Goal: Information Seeking & Learning: Learn about a topic

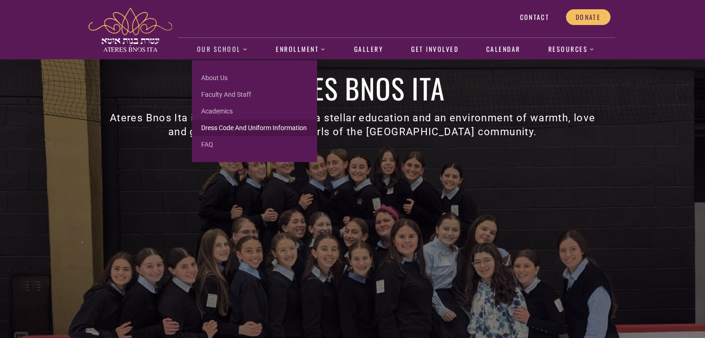
click at [220, 127] on link "Dress Code and Uniform Information" at bounding box center [254, 128] width 125 height 17
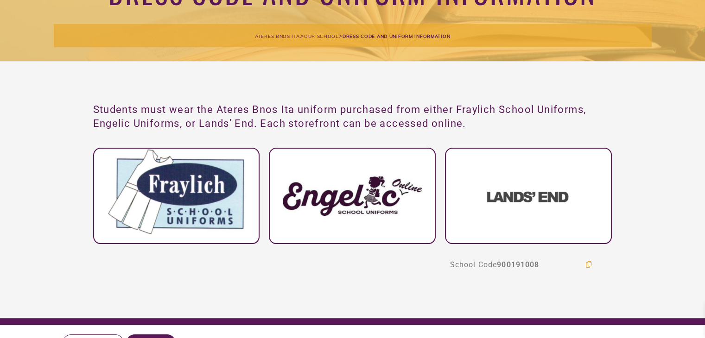
scroll to position [85, 0]
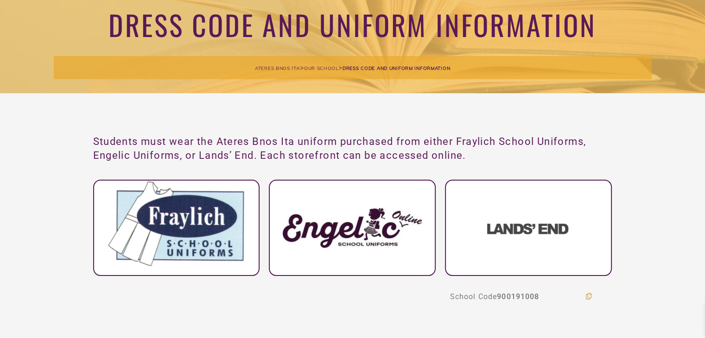
click at [353, 145] on span "Students must wear the Ateres Bnos Ita uniform purchased from either Fraylich S…" at bounding box center [339, 148] width 493 height 25
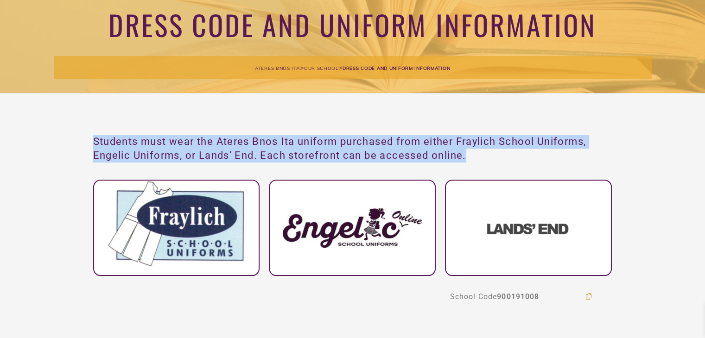
click at [353, 145] on span "Students must wear the Ateres Bnos Ita uniform purchased from either Fraylich S…" at bounding box center [339, 148] width 493 height 25
click at [214, 223] on img at bounding box center [176, 224] width 139 height 86
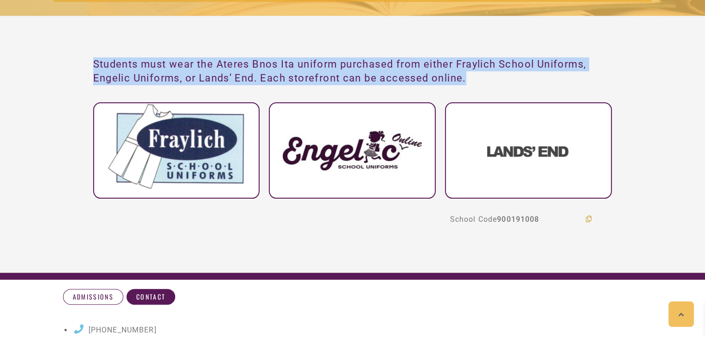
scroll to position [151, 0]
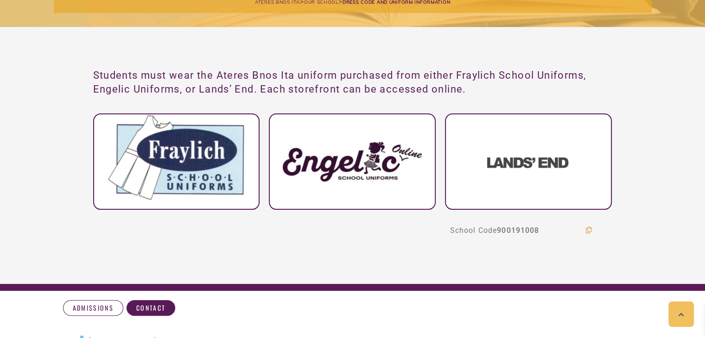
click at [311, 130] on div at bounding box center [352, 162] width 167 height 96
click at [334, 153] on img at bounding box center [352, 161] width 139 height 40
click at [503, 168] on div at bounding box center [528, 162] width 167 height 96
click at [503, 166] on img at bounding box center [528, 162] width 83 height 11
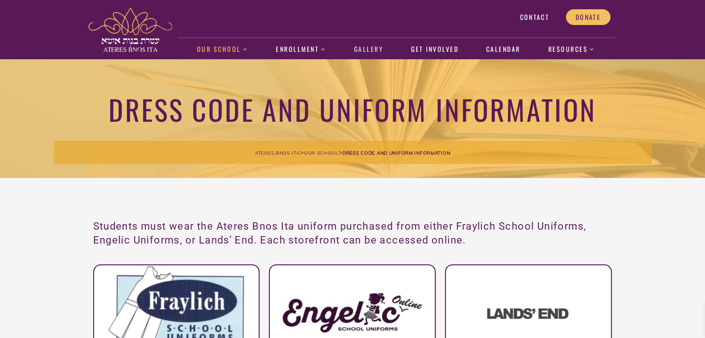
click at [373, 54] on link "Gallery" at bounding box center [368, 49] width 39 height 21
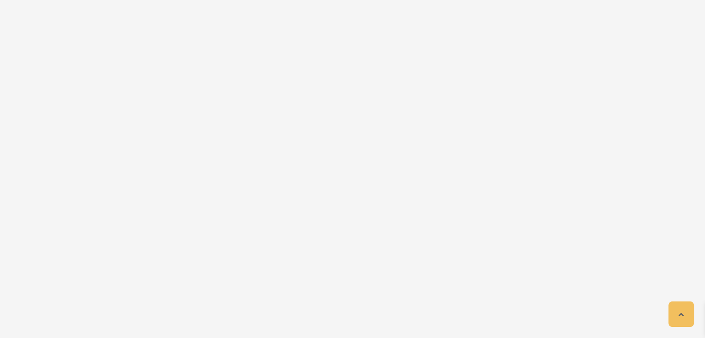
scroll to position [415, 0]
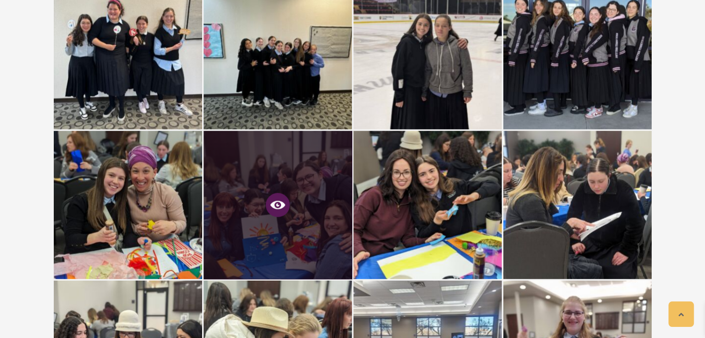
click at [275, 207] on icon at bounding box center [277, 205] width 15 height 8
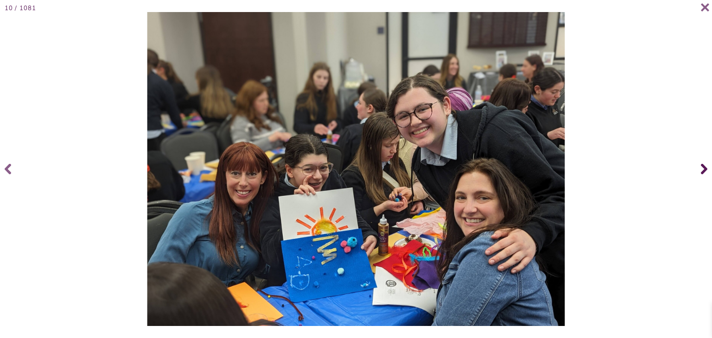
click at [701, 168] on icon at bounding box center [704, 169] width 6 height 37
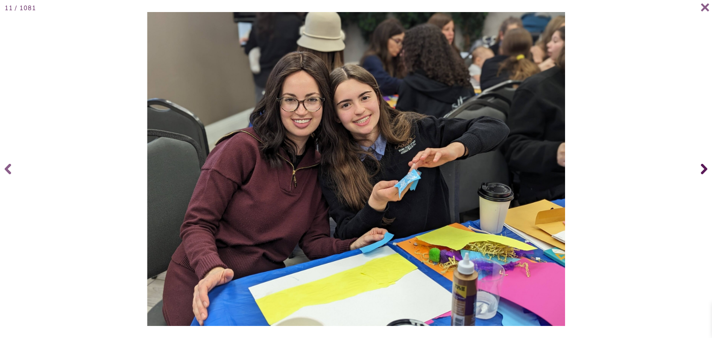
click at [701, 168] on icon at bounding box center [704, 169] width 6 height 37
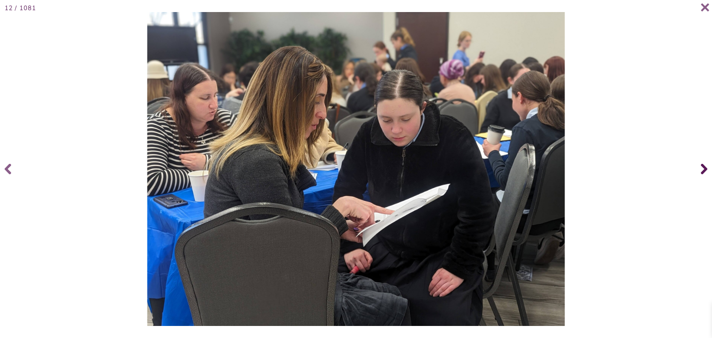
click at [701, 168] on icon at bounding box center [704, 169] width 6 height 37
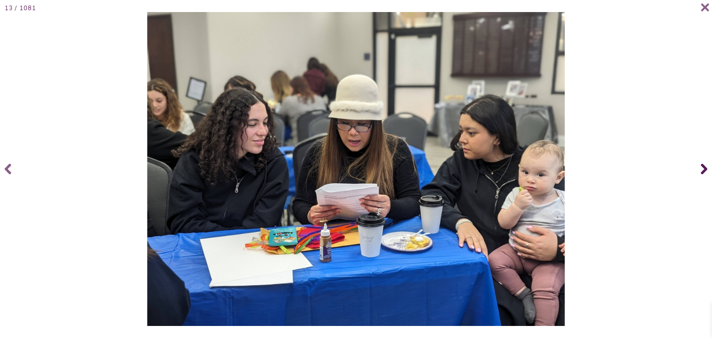
click at [701, 168] on icon at bounding box center [704, 169] width 6 height 37
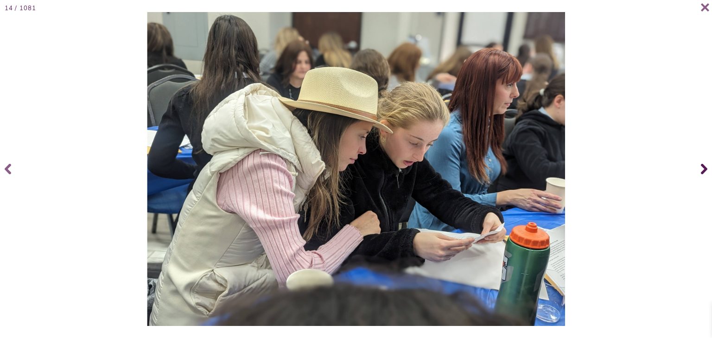
click at [701, 168] on icon at bounding box center [704, 169] width 6 height 37
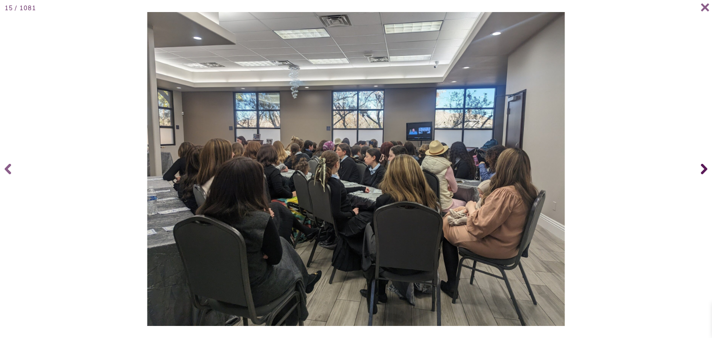
click at [701, 168] on icon at bounding box center [704, 169] width 6 height 37
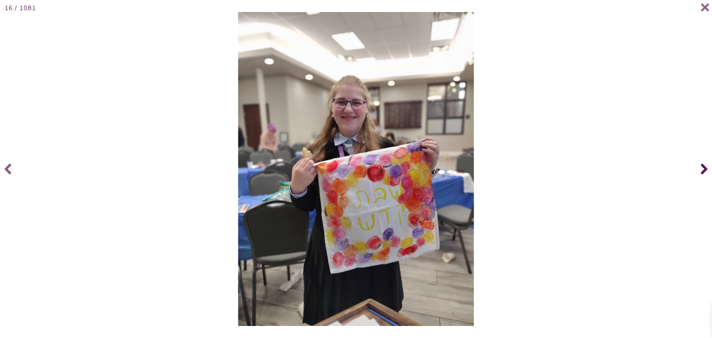
click at [701, 168] on icon at bounding box center [704, 169] width 6 height 37
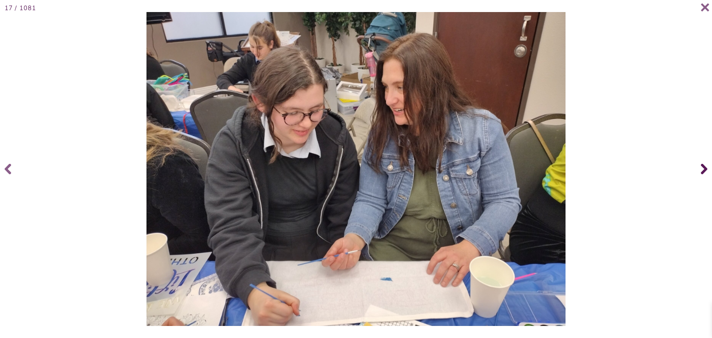
click at [701, 168] on icon at bounding box center [704, 169] width 6 height 37
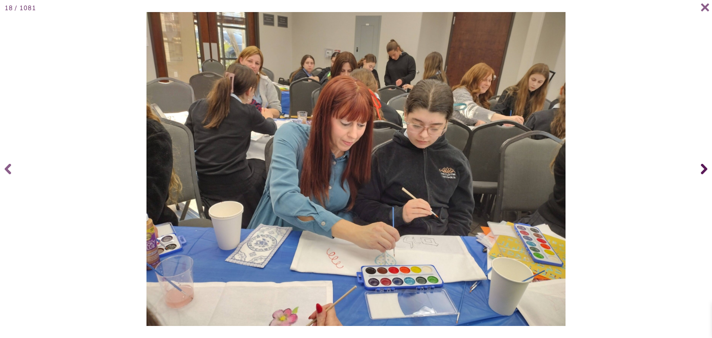
click at [701, 168] on icon at bounding box center [704, 169] width 6 height 37
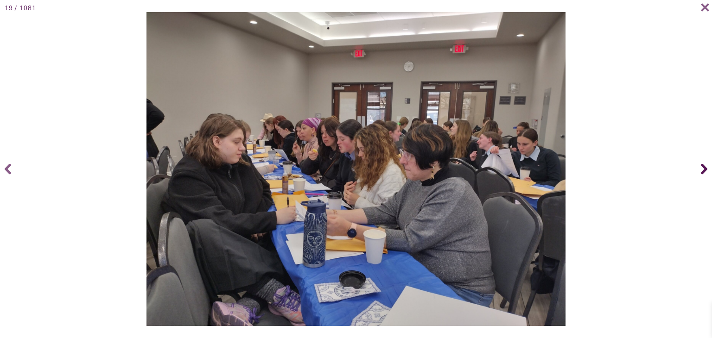
click at [701, 168] on icon at bounding box center [704, 169] width 6 height 37
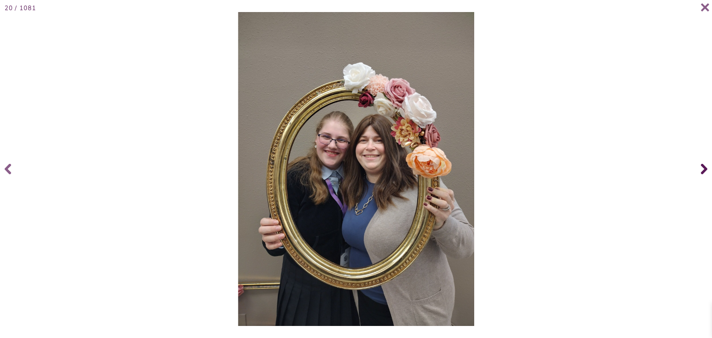
click at [701, 168] on icon at bounding box center [704, 169] width 6 height 37
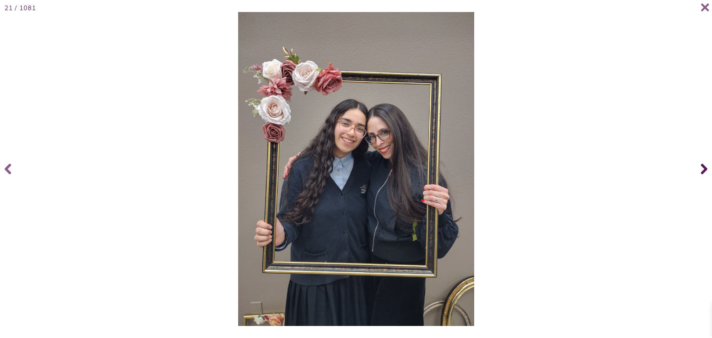
click at [701, 168] on icon at bounding box center [704, 169] width 6 height 37
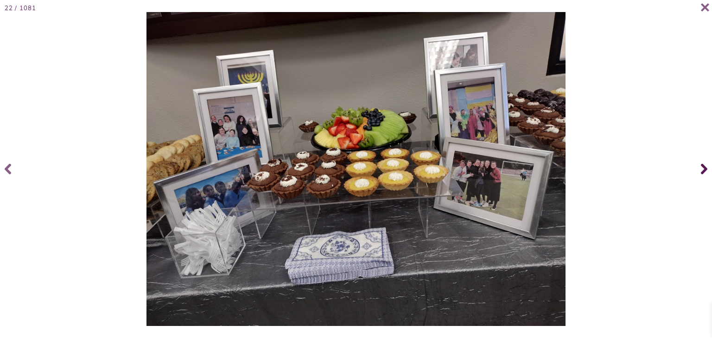
click at [701, 168] on icon at bounding box center [704, 169] width 6 height 37
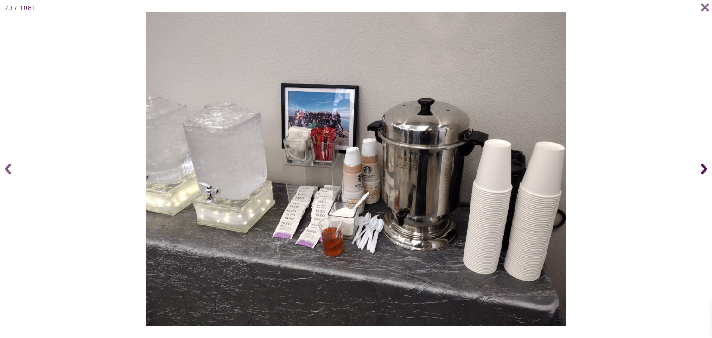
click at [701, 168] on icon at bounding box center [704, 169] width 6 height 37
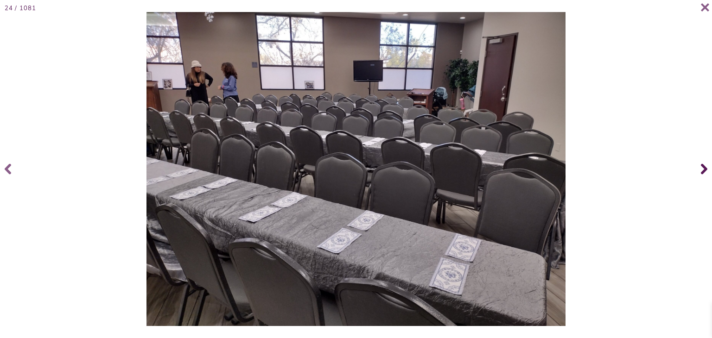
click at [701, 168] on icon at bounding box center [704, 169] width 6 height 37
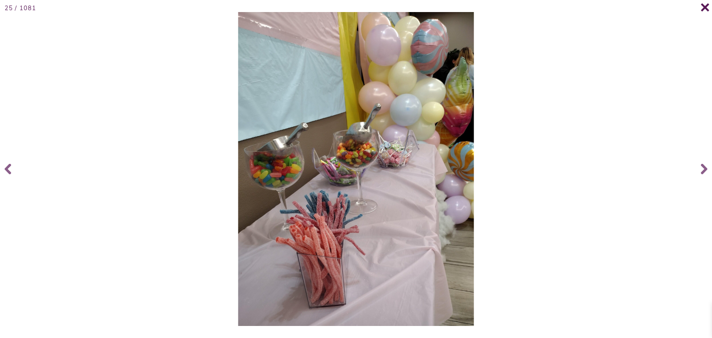
click at [705, 11] on icon at bounding box center [705, 7] width 9 height 9
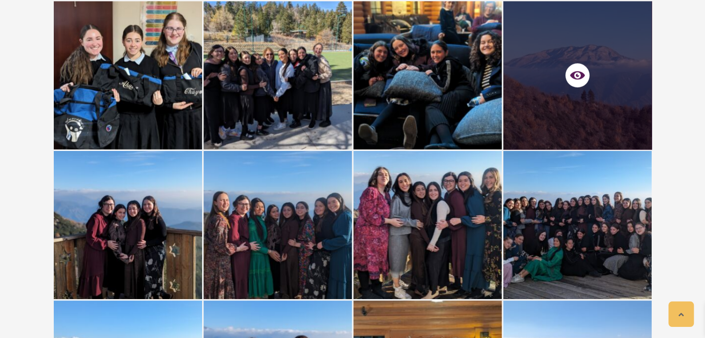
scroll to position [1683, 0]
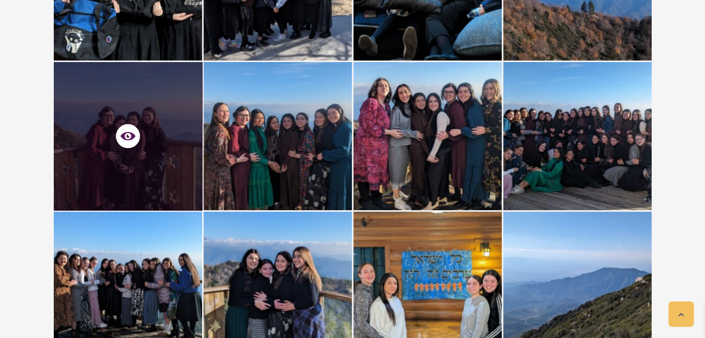
click at [149, 136] on span at bounding box center [128, 136] width 148 height 29
click at [131, 136] on icon at bounding box center [128, 136] width 15 height 8
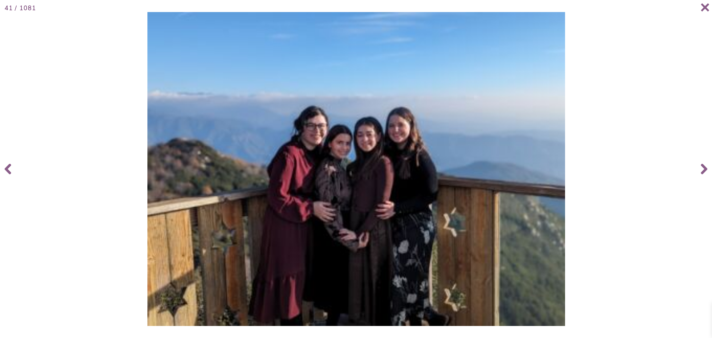
click at [131, 136] on div at bounding box center [356, 169] width 707 height 314
click at [701, 167] on icon at bounding box center [704, 169] width 6 height 37
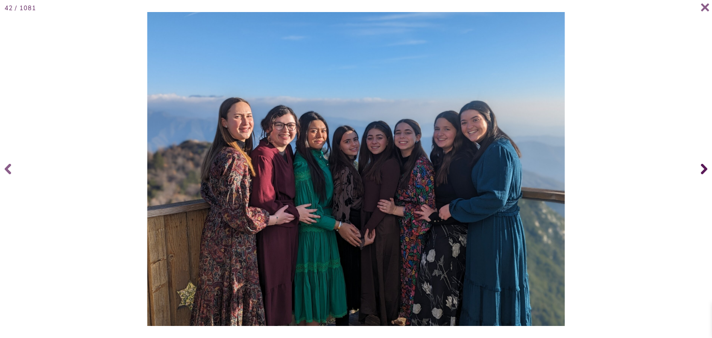
click at [701, 172] on icon at bounding box center [704, 169] width 6 height 37
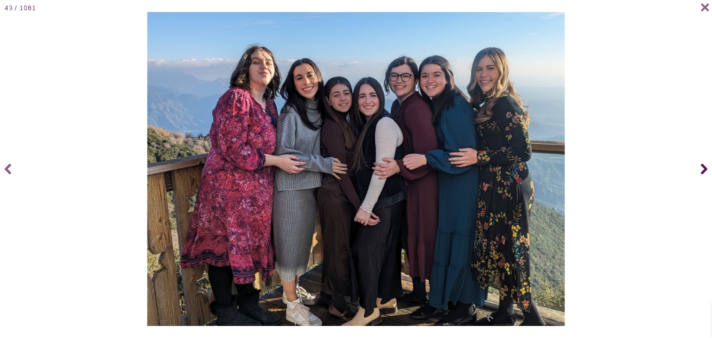
click at [701, 172] on icon at bounding box center [704, 169] width 6 height 37
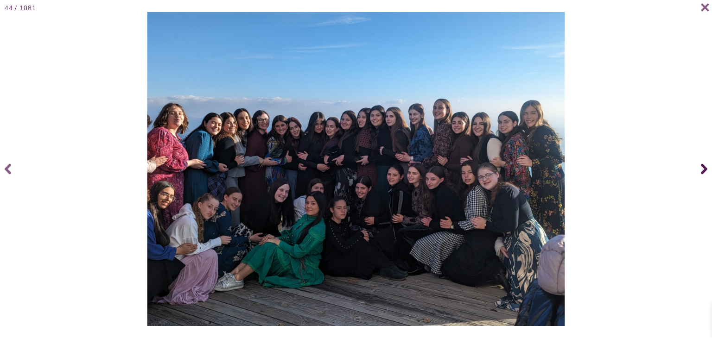
click at [701, 172] on icon at bounding box center [704, 169] width 6 height 37
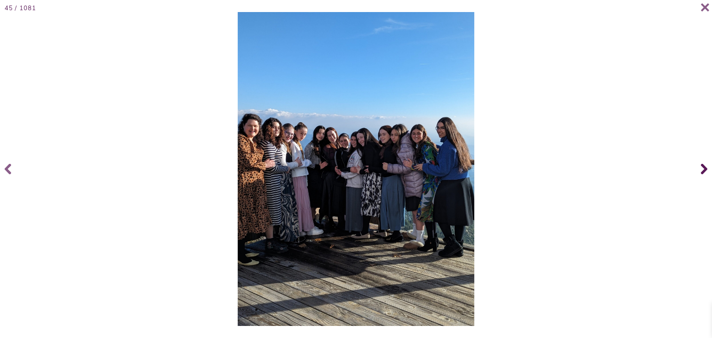
click at [701, 172] on icon at bounding box center [704, 169] width 6 height 37
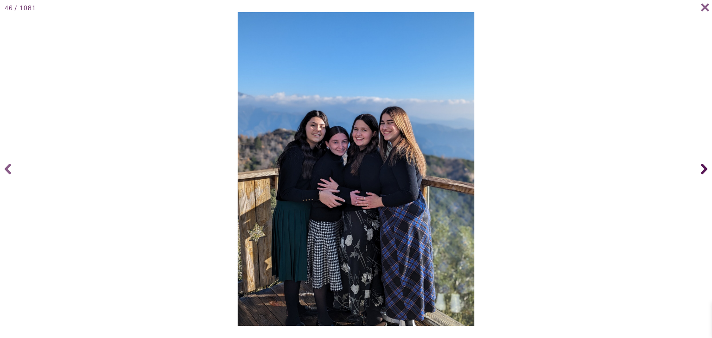
click at [701, 172] on icon at bounding box center [704, 169] width 6 height 37
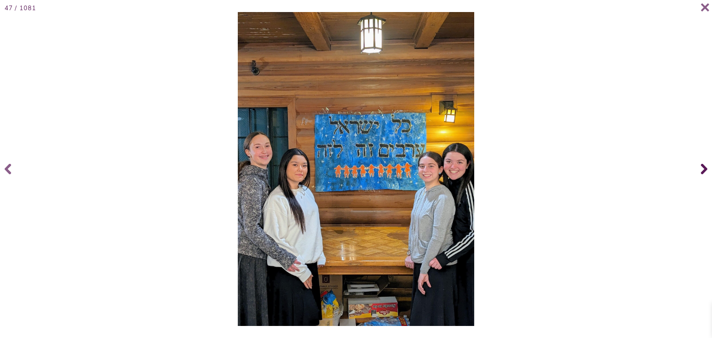
click at [701, 172] on icon at bounding box center [704, 169] width 6 height 37
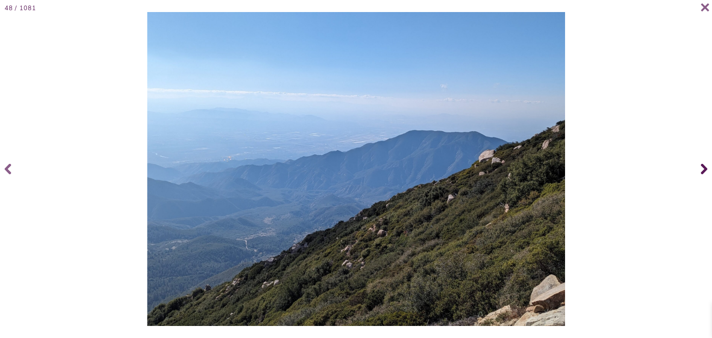
click at [701, 172] on icon at bounding box center [704, 169] width 6 height 37
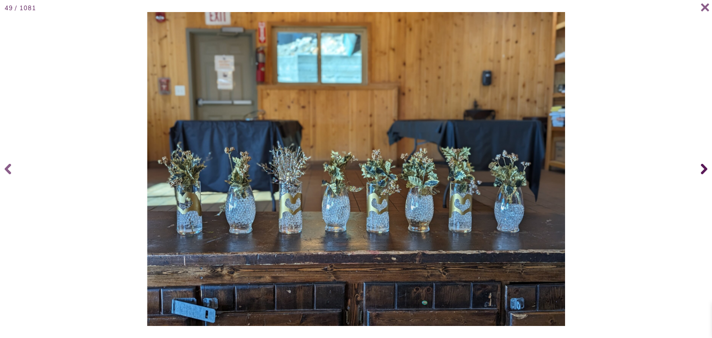
click at [701, 172] on icon at bounding box center [704, 169] width 6 height 37
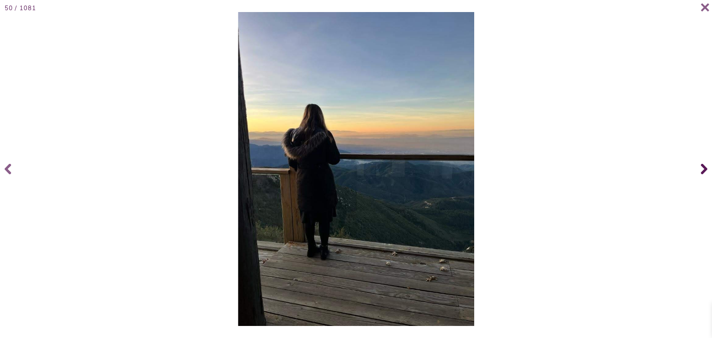
click at [701, 172] on icon at bounding box center [704, 169] width 6 height 37
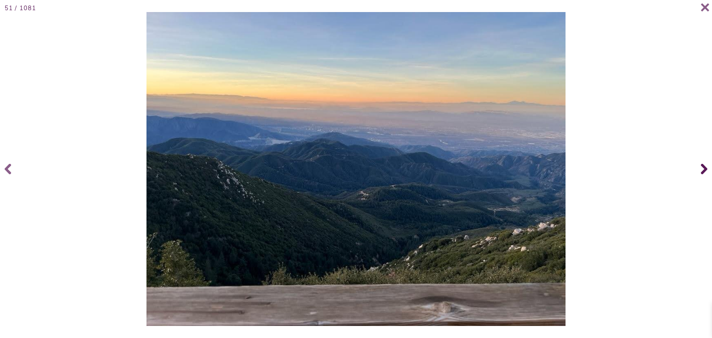
click at [701, 172] on icon at bounding box center [704, 169] width 6 height 37
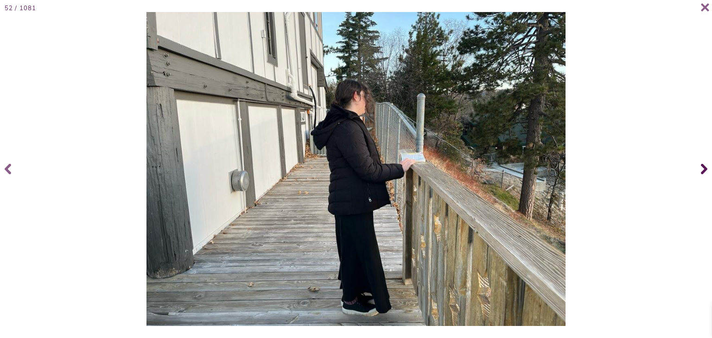
click at [701, 172] on icon at bounding box center [704, 169] width 6 height 37
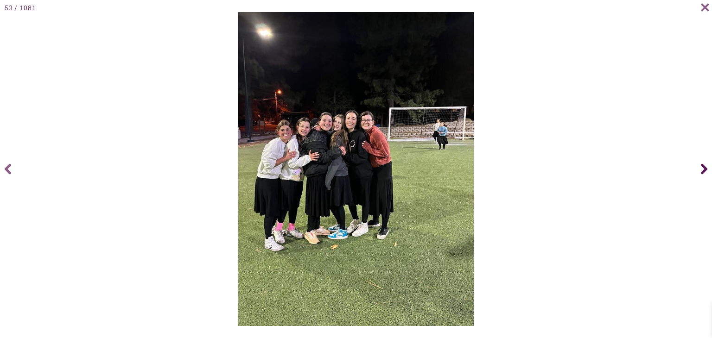
click at [701, 172] on icon at bounding box center [704, 169] width 6 height 37
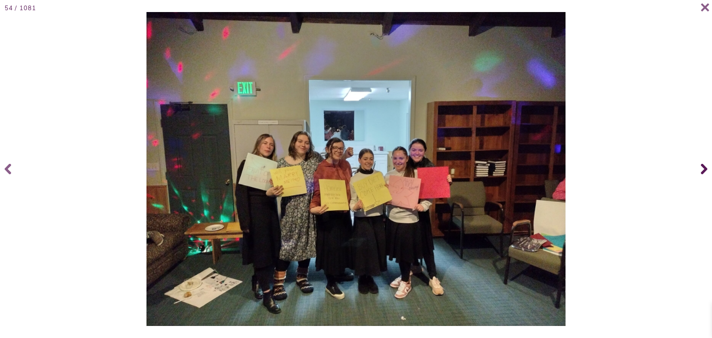
click at [701, 172] on icon at bounding box center [704, 169] width 6 height 37
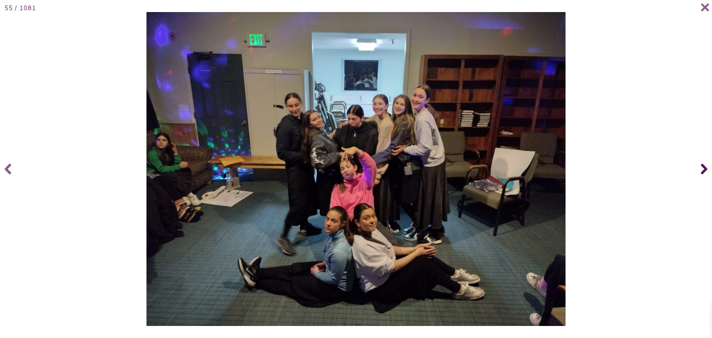
click at [701, 172] on icon at bounding box center [704, 169] width 6 height 37
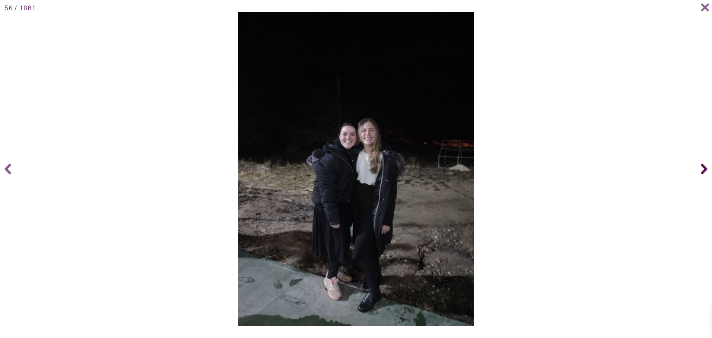
click at [701, 172] on icon at bounding box center [704, 169] width 6 height 37
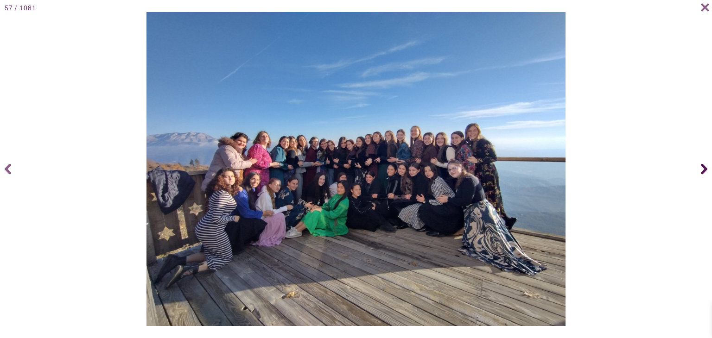
click at [701, 172] on icon at bounding box center [704, 169] width 6 height 37
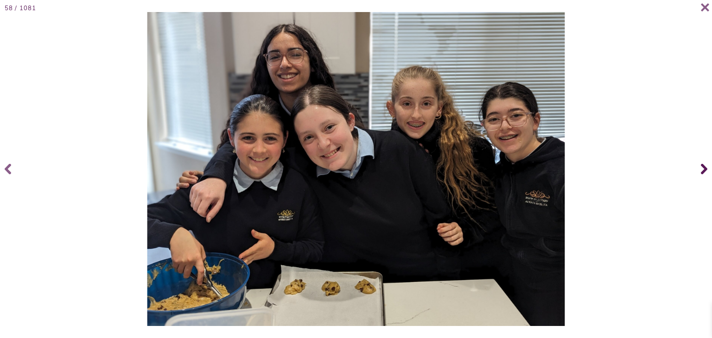
click at [701, 172] on icon at bounding box center [704, 169] width 6 height 37
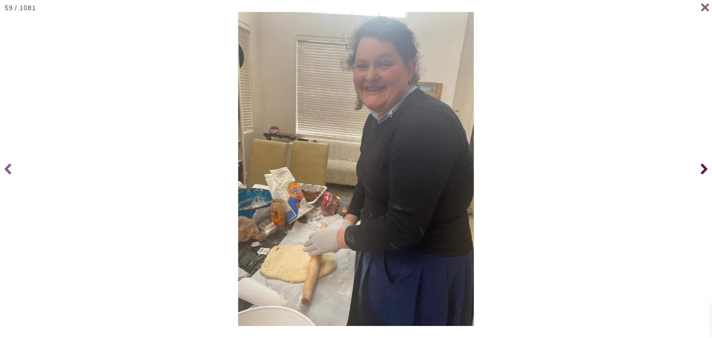
click at [701, 172] on icon at bounding box center [704, 169] width 6 height 37
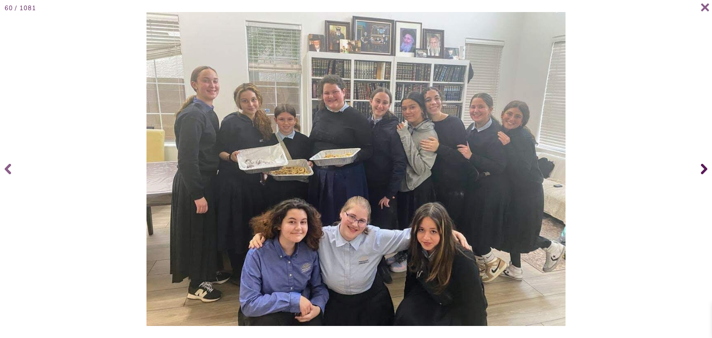
click at [701, 172] on icon at bounding box center [704, 169] width 6 height 37
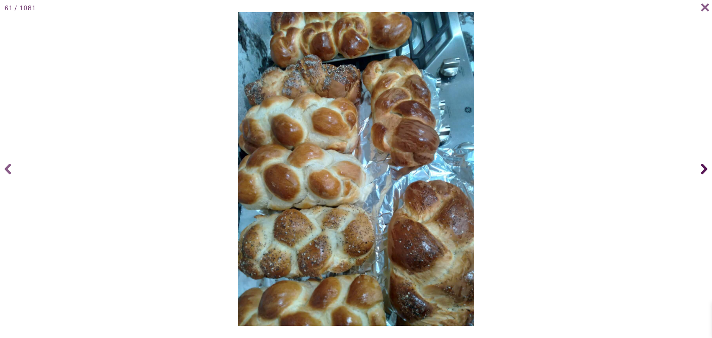
click at [701, 172] on icon at bounding box center [704, 169] width 6 height 37
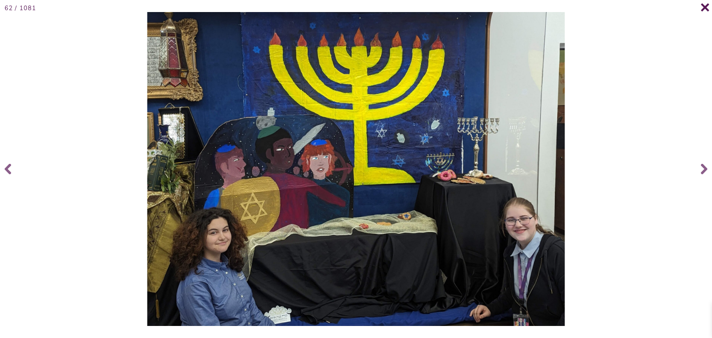
click at [705, 10] on icon at bounding box center [705, 7] width 9 height 9
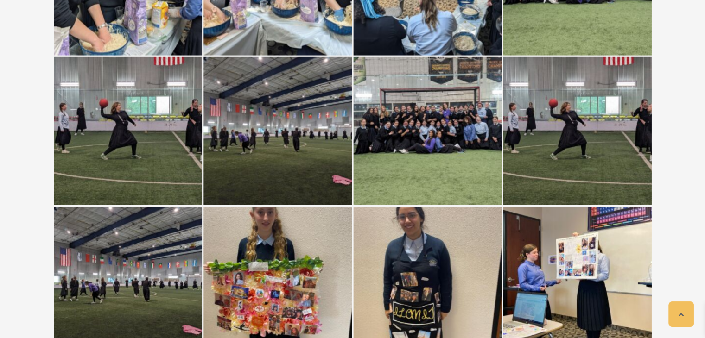
scroll to position [3689, 0]
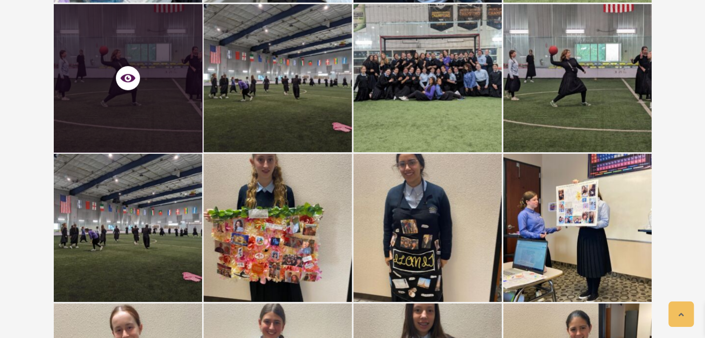
click at [163, 112] on div at bounding box center [128, 78] width 148 height 148
click at [129, 81] on icon at bounding box center [128, 78] width 15 height 8
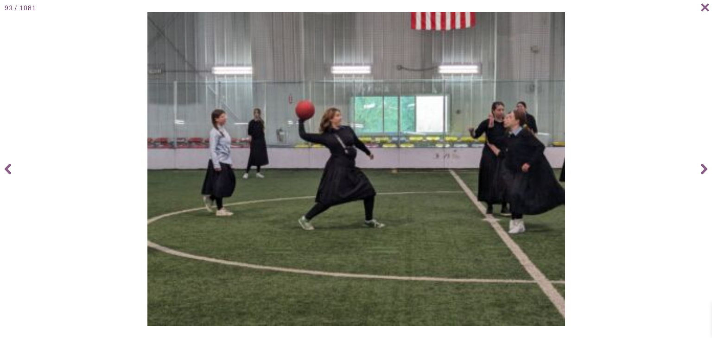
click at [129, 81] on div at bounding box center [356, 169] width 707 height 314
click at [705, 168] on icon at bounding box center [704, 169] width 6 height 11
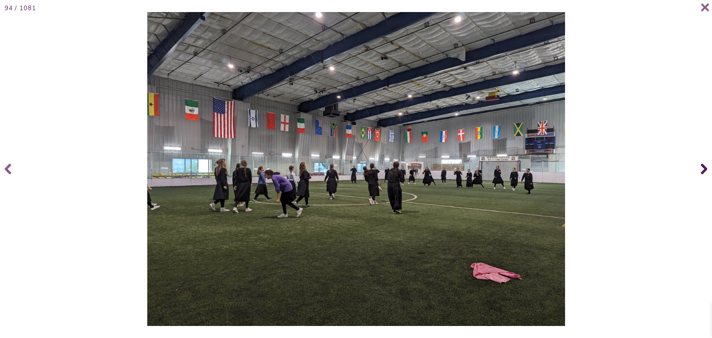
click at [702, 171] on icon at bounding box center [704, 169] width 6 height 37
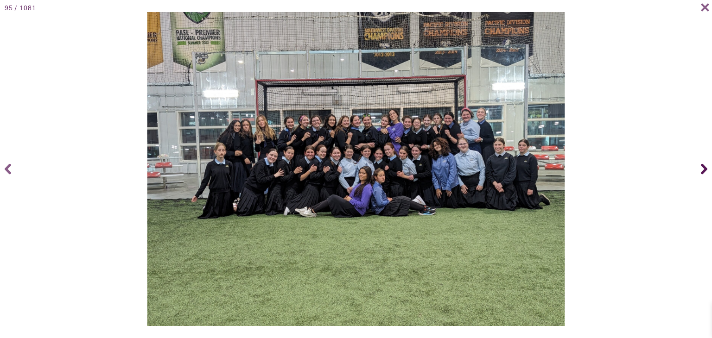
click at [702, 171] on icon at bounding box center [704, 169] width 6 height 37
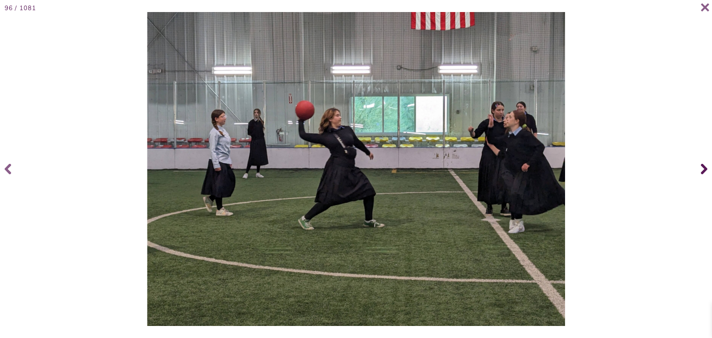
click at [702, 171] on icon at bounding box center [704, 169] width 6 height 37
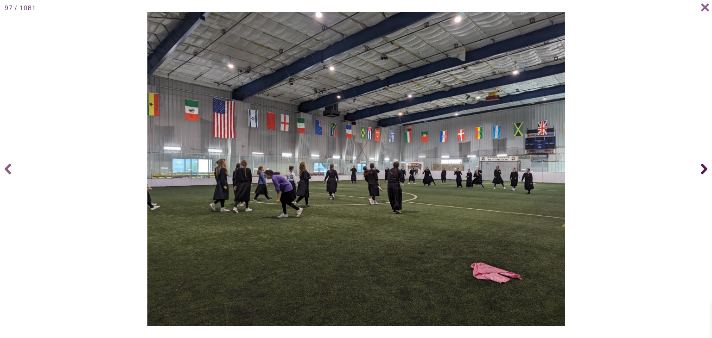
click at [702, 171] on icon at bounding box center [704, 169] width 6 height 37
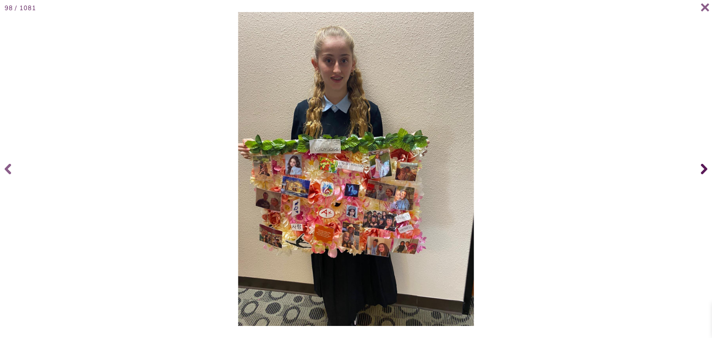
click at [702, 171] on icon at bounding box center [704, 169] width 6 height 37
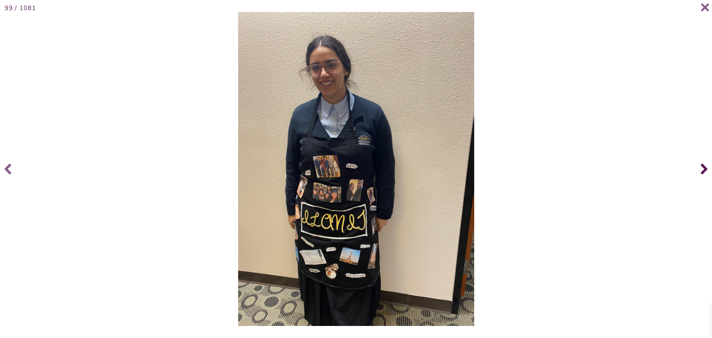
click at [702, 171] on icon at bounding box center [704, 169] width 6 height 37
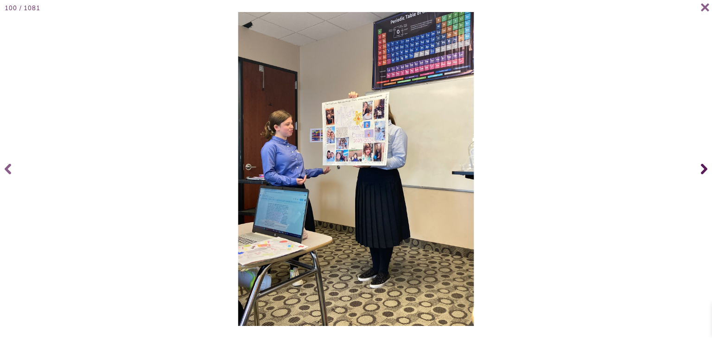
click at [702, 171] on icon at bounding box center [704, 169] width 6 height 37
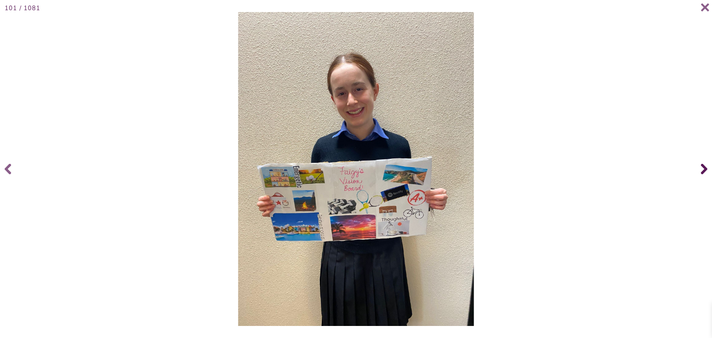
click at [702, 171] on icon at bounding box center [704, 169] width 6 height 37
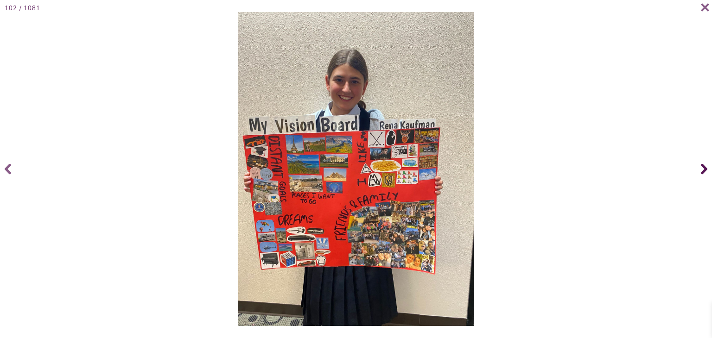
click at [702, 171] on icon at bounding box center [704, 169] width 6 height 37
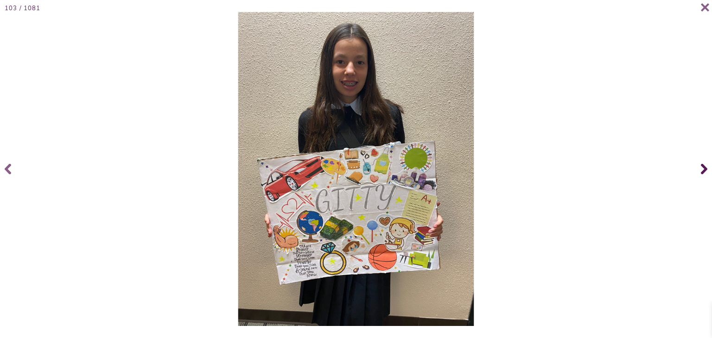
click at [702, 171] on icon at bounding box center [704, 169] width 6 height 37
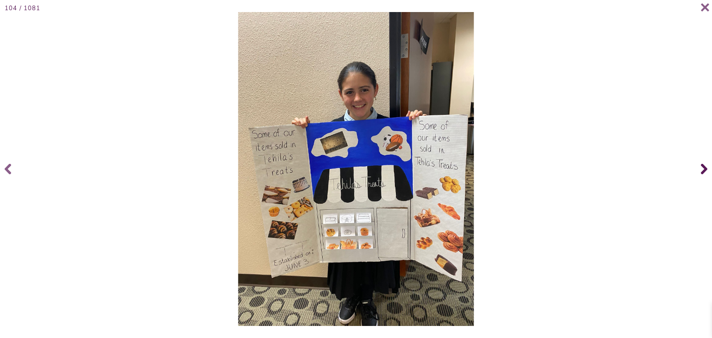
click at [702, 171] on icon at bounding box center [704, 169] width 6 height 37
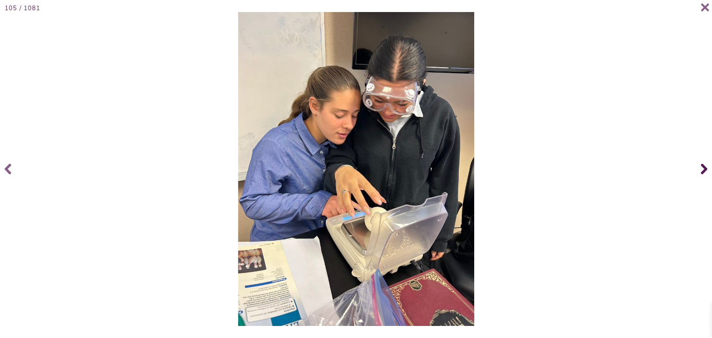
click at [702, 171] on icon at bounding box center [704, 169] width 6 height 37
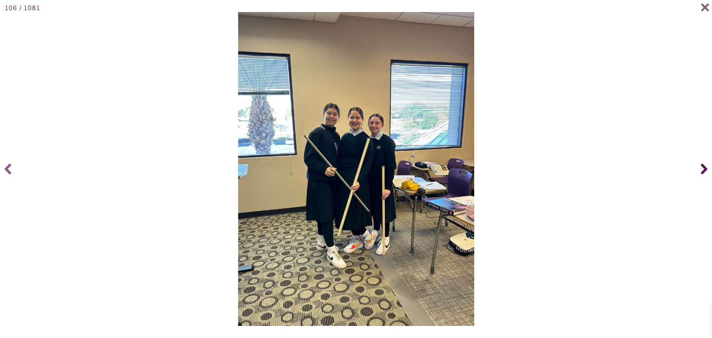
click at [702, 171] on icon at bounding box center [704, 169] width 6 height 37
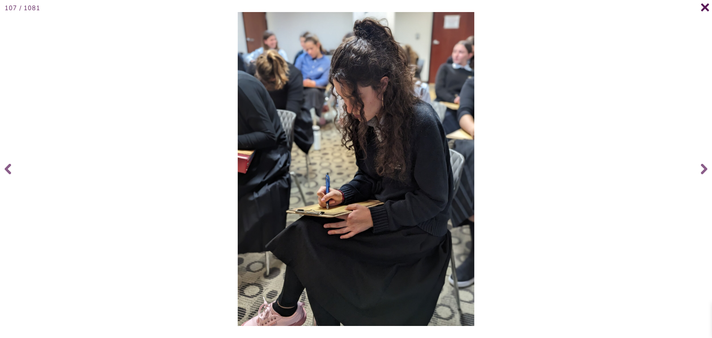
click at [705, 4] on icon at bounding box center [705, 7] width 9 height 9
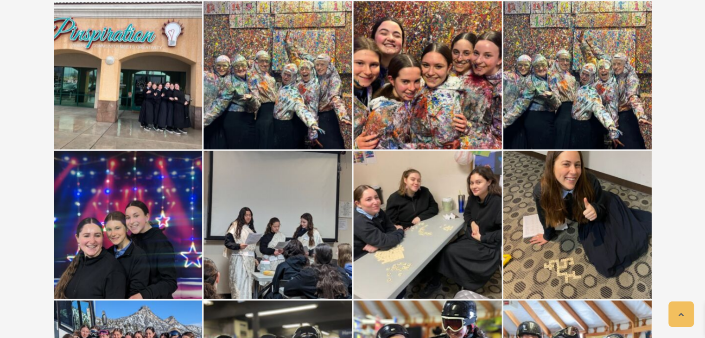
scroll to position [6075, 0]
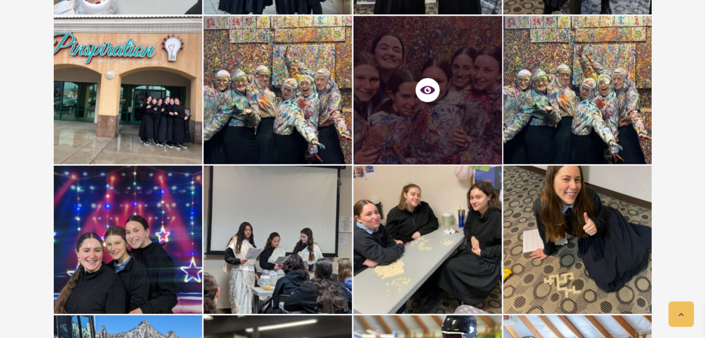
click at [422, 115] on div at bounding box center [427, 90] width 148 height 148
click at [427, 97] on span at bounding box center [427, 90] width 24 height 24
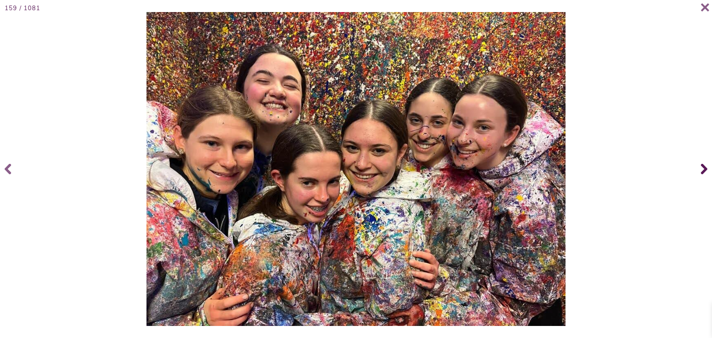
click at [705, 172] on icon at bounding box center [704, 169] width 6 height 37
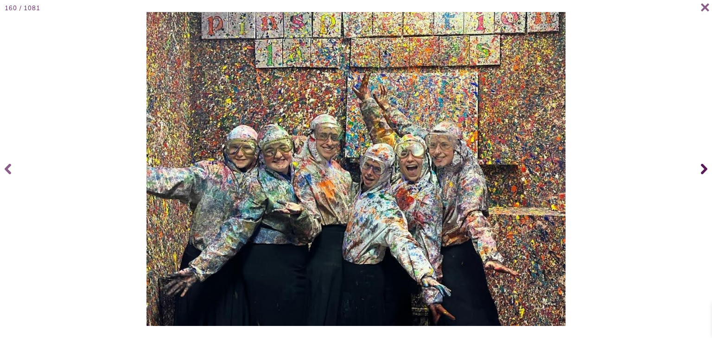
click at [705, 171] on icon at bounding box center [704, 169] width 6 height 11
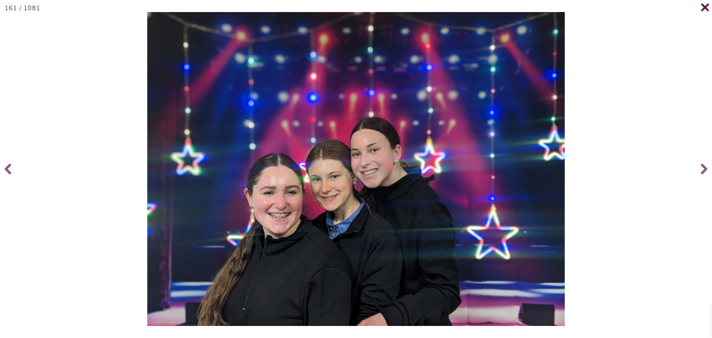
click at [701, 10] on icon at bounding box center [705, 7] width 9 height 9
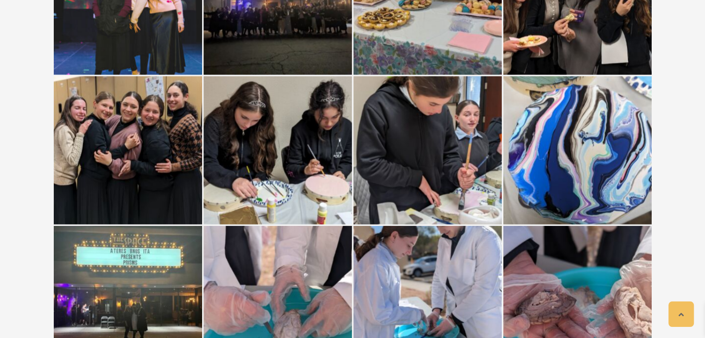
scroll to position [9163, 0]
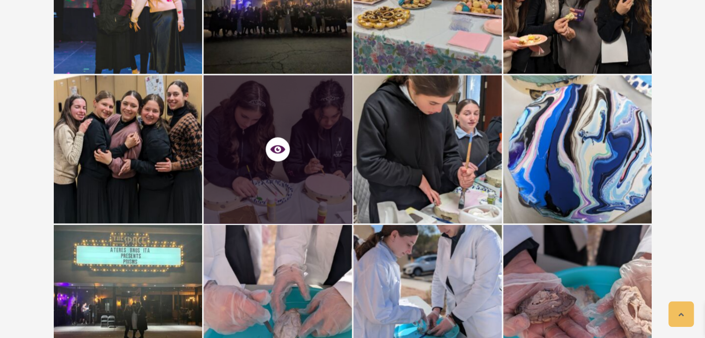
click at [298, 152] on span at bounding box center [278, 149] width 148 height 29
click at [285, 148] on icon at bounding box center [277, 150] width 15 height 8
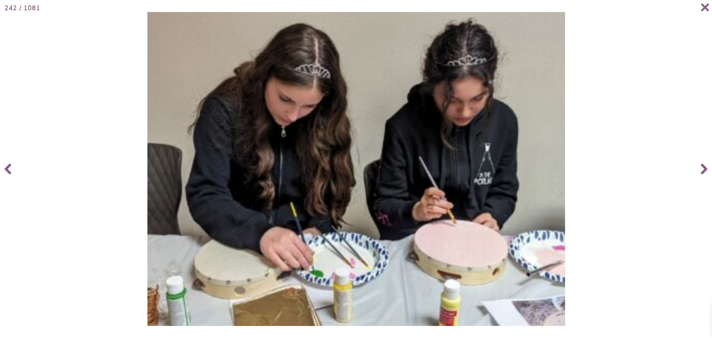
click at [279, 145] on img at bounding box center [356, 169] width 418 height 314
click at [703, 169] on icon at bounding box center [704, 169] width 6 height 37
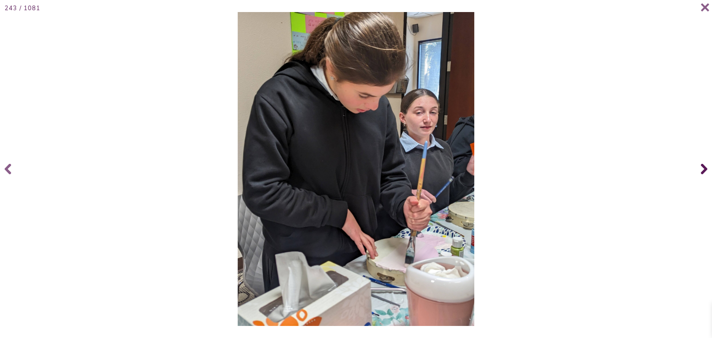
click at [703, 169] on icon at bounding box center [704, 169] width 6 height 37
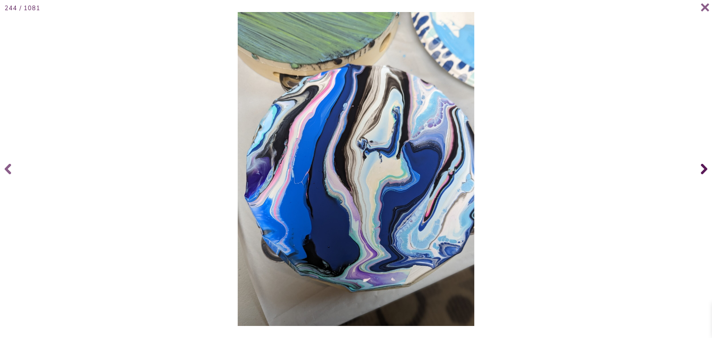
click at [703, 169] on icon at bounding box center [704, 169] width 6 height 37
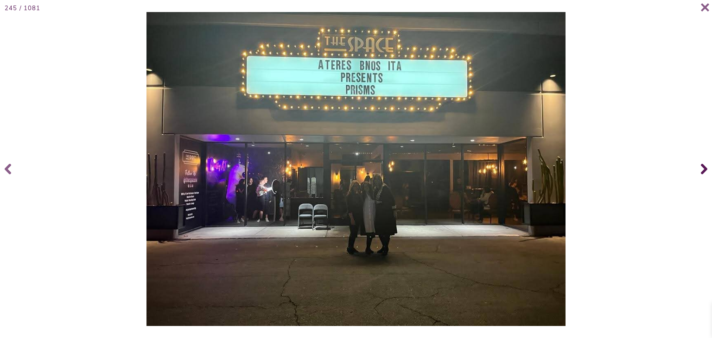
click at [703, 169] on icon at bounding box center [704, 169] width 6 height 37
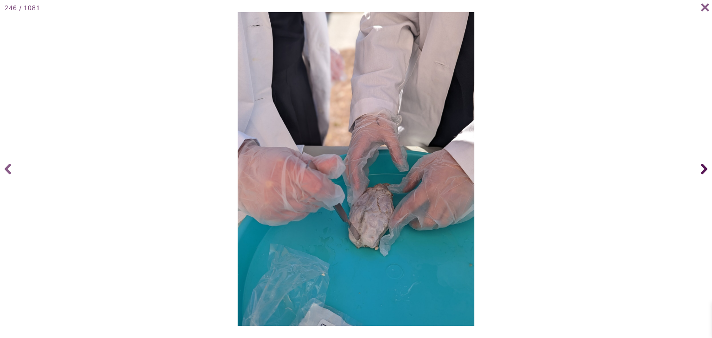
click at [703, 169] on icon at bounding box center [704, 169] width 6 height 37
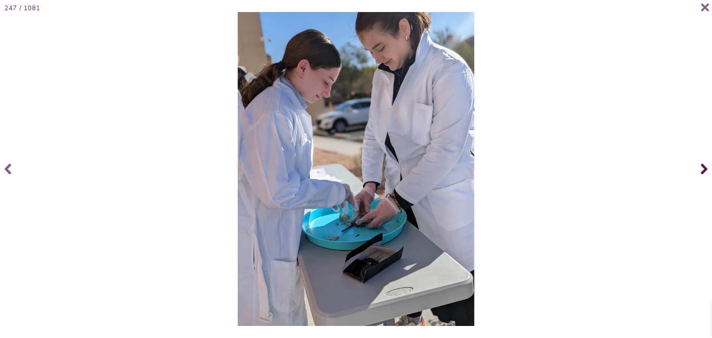
click at [703, 169] on icon at bounding box center [704, 169] width 6 height 37
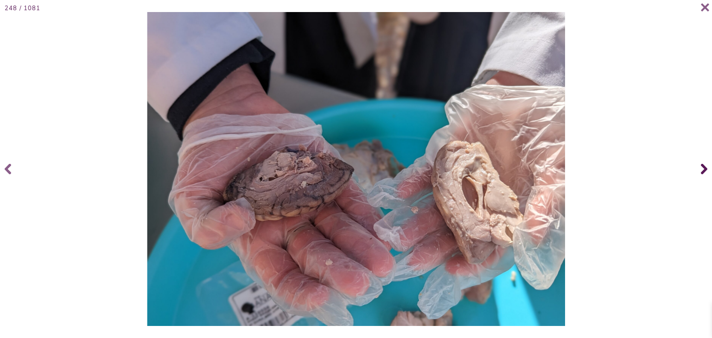
click at [703, 169] on icon at bounding box center [704, 169] width 6 height 37
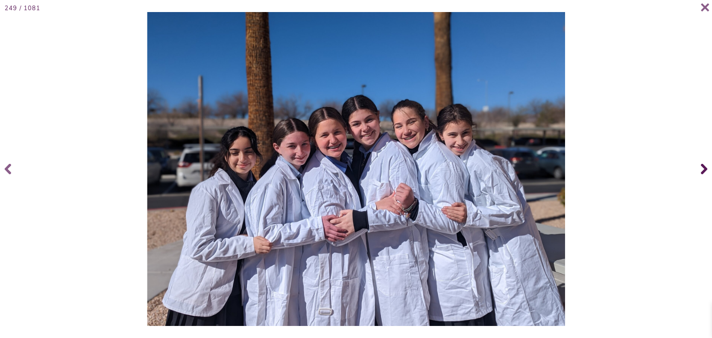
click at [703, 169] on icon at bounding box center [704, 169] width 6 height 37
click at [703, 8] on icon at bounding box center [705, 7] width 9 height 9
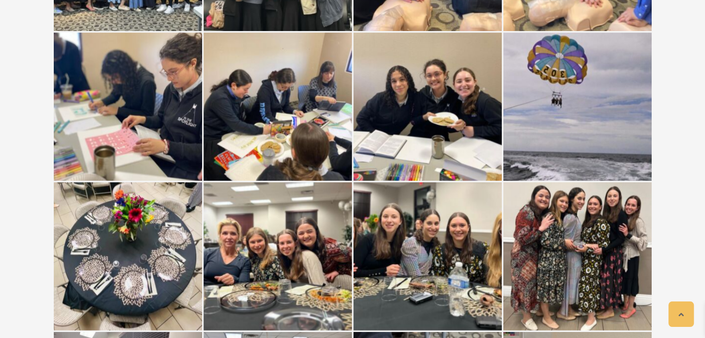
scroll to position [12652, 0]
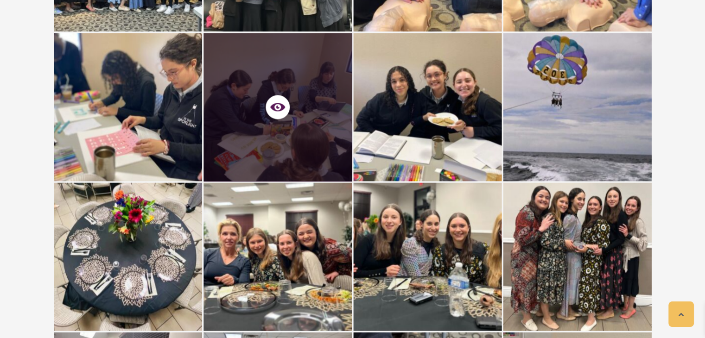
click at [279, 119] on div at bounding box center [277, 107] width 29 height 29
click at [280, 106] on icon at bounding box center [277, 107] width 15 height 15
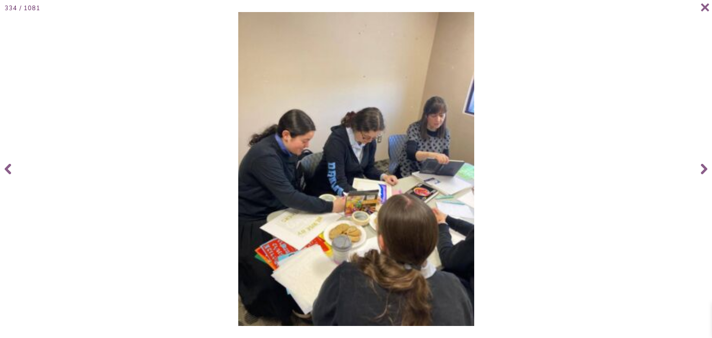
click at [280, 102] on img at bounding box center [356, 169] width 236 height 314
click at [570, 89] on div at bounding box center [356, 169] width 707 height 314
click at [705, 6] on icon at bounding box center [705, 7] width 8 height 8
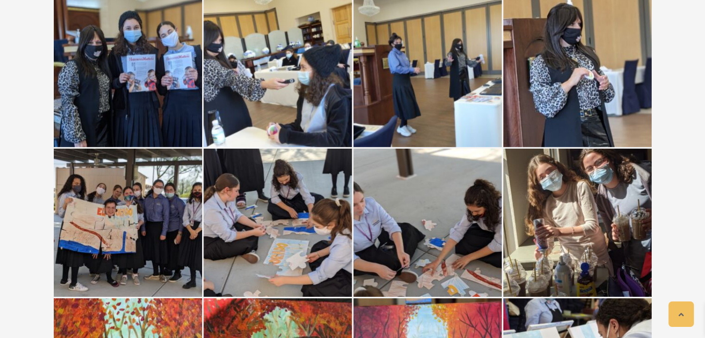
scroll to position [28719, 0]
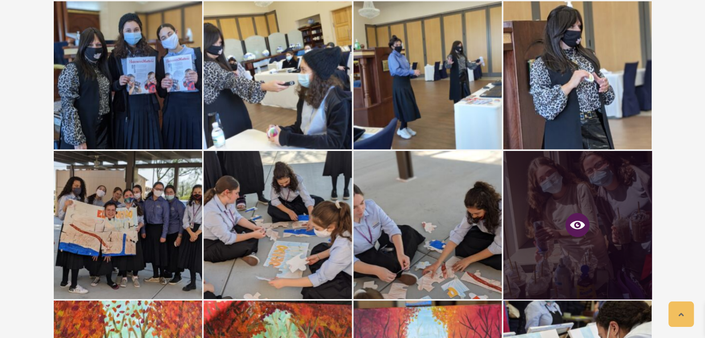
click at [582, 223] on icon at bounding box center [577, 225] width 15 height 8
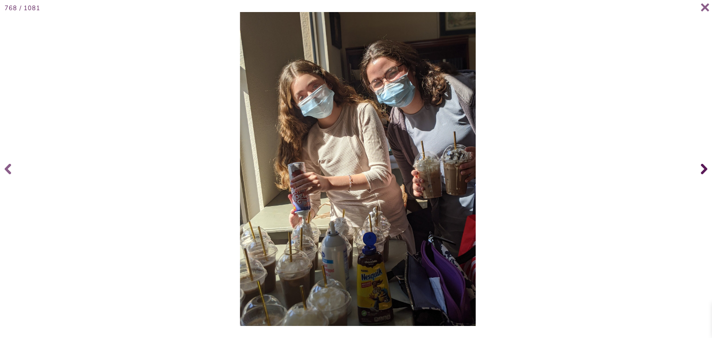
click at [701, 168] on icon at bounding box center [704, 169] width 6 height 37
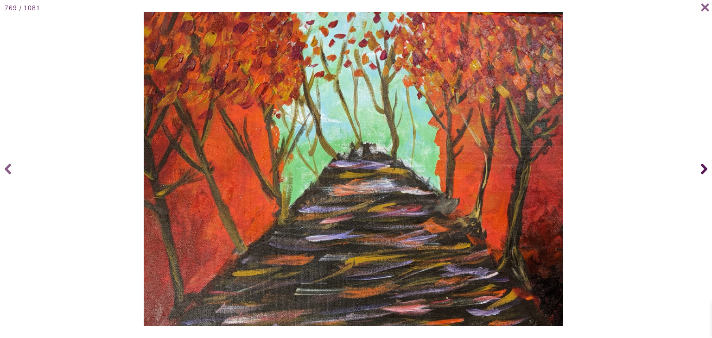
click at [701, 168] on icon at bounding box center [704, 169] width 6 height 37
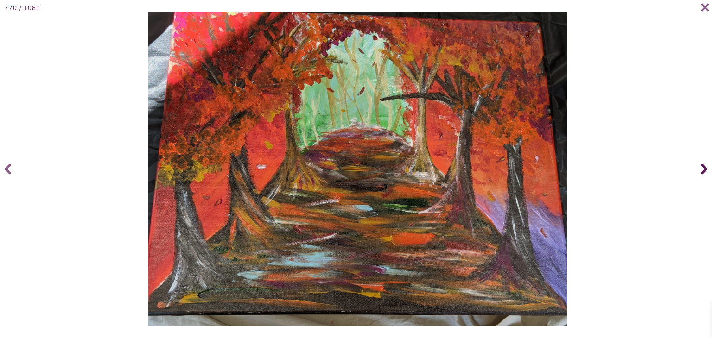
click at [701, 168] on icon at bounding box center [704, 169] width 6 height 37
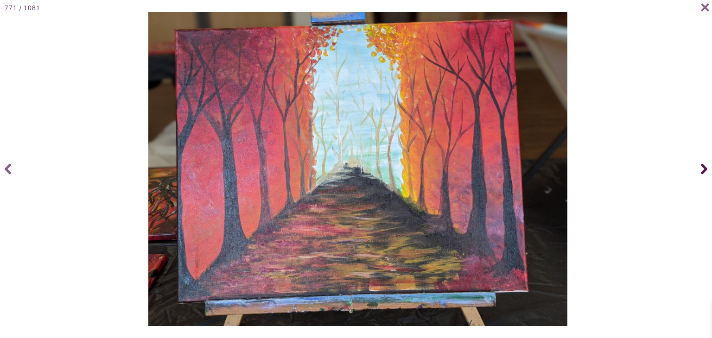
click at [701, 168] on icon at bounding box center [704, 169] width 6 height 37
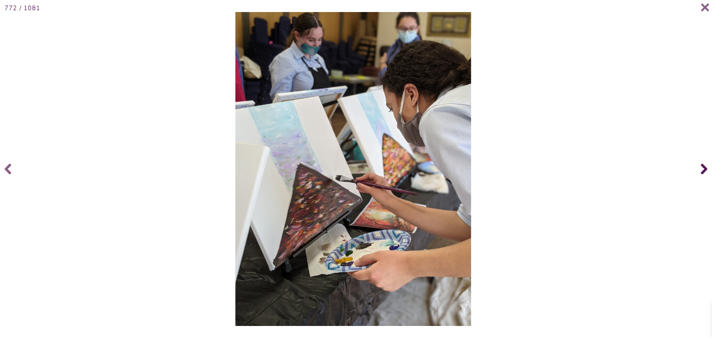
click at [701, 168] on icon at bounding box center [704, 169] width 6 height 37
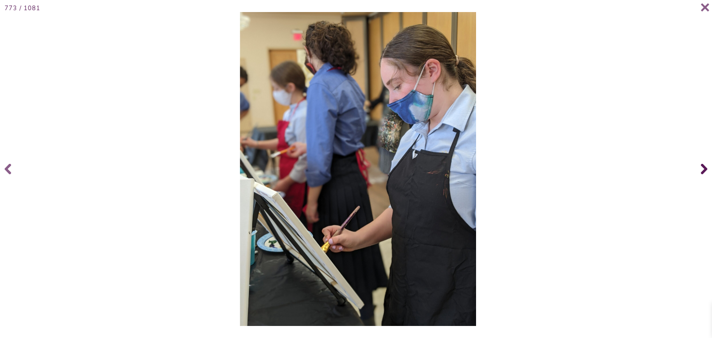
click at [701, 168] on icon at bounding box center [704, 169] width 6 height 37
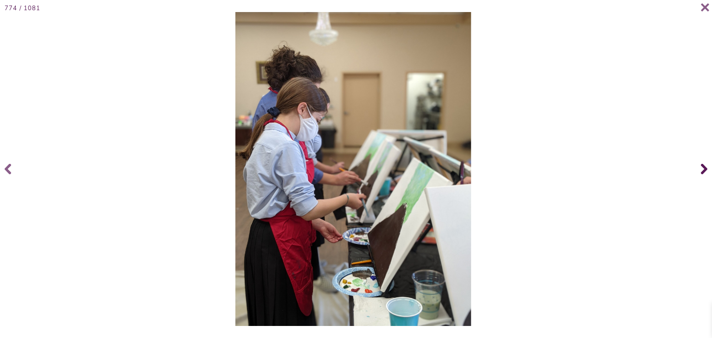
click at [701, 168] on icon at bounding box center [704, 169] width 6 height 37
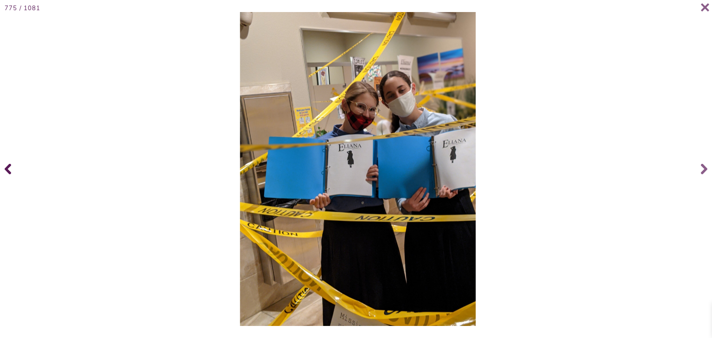
click at [0, 172] on span at bounding box center [9, 169] width 19 height 37
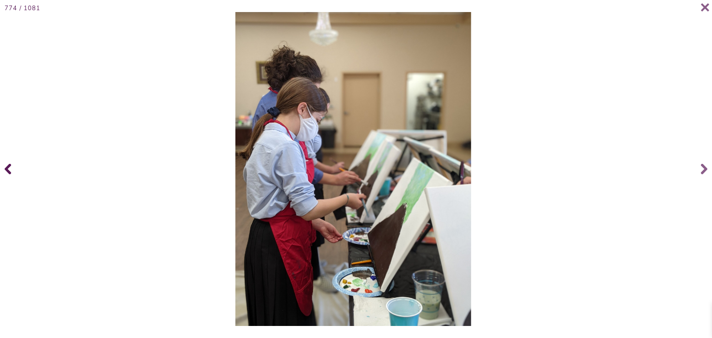
click at [6, 171] on icon at bounding box center [8, 169] width 6 height 37
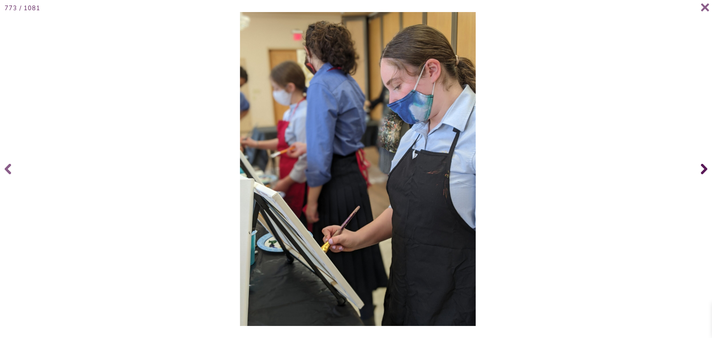
click at [703, 163] on icon at bounding box center [704, 169] width 6 height 37
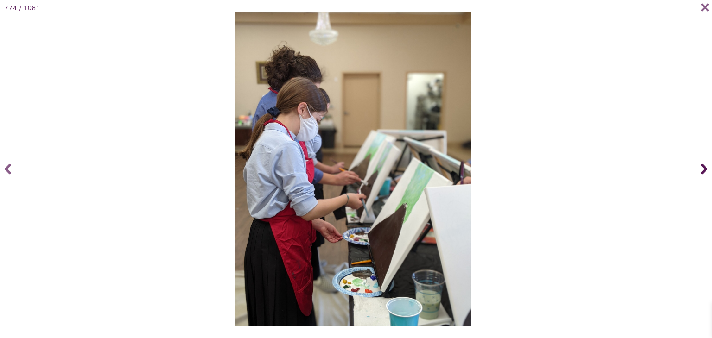
click at [703, 163] on icon at bounding box center [704, 169] width 6 height 37
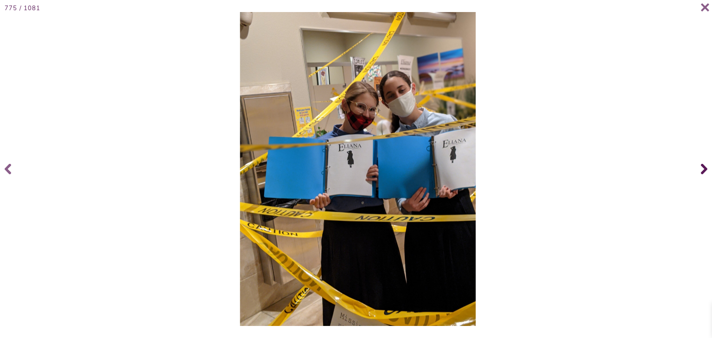
click at [702, 164] on icon at bounding box center [704, 169] width 6 height 11
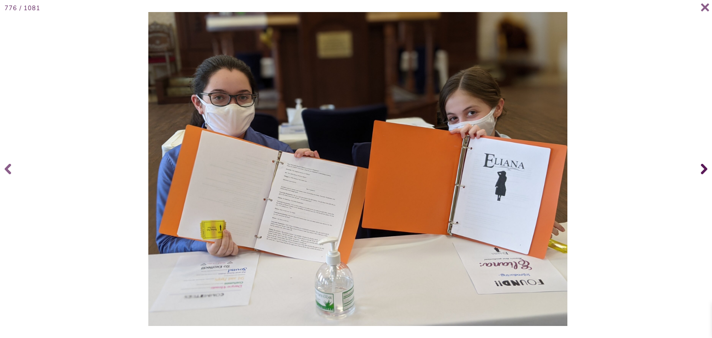
click at [702, 166] on icon at bounding box center [704, 169] width 6 height 11
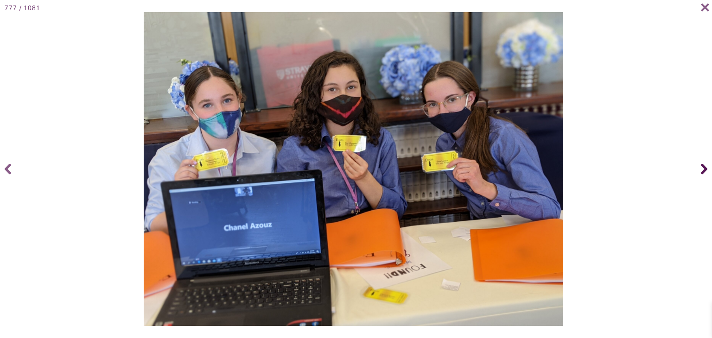
click at [702, 166] on icon at bounding box center [704, 169] width 6 height 11
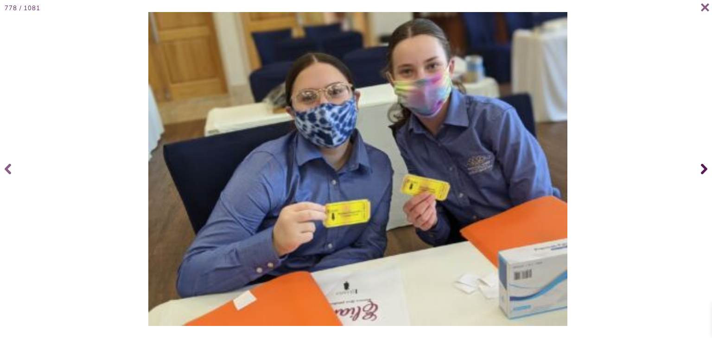
click at [702, 166] on icon at bounding box center [704, 169] width 6 height 11
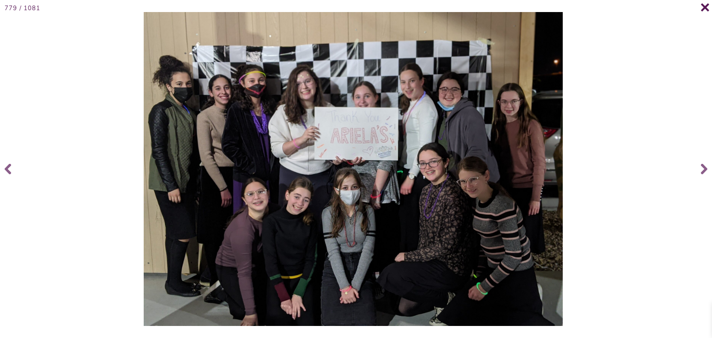
click at [705, 6] on icon at bounding box center [705, 7] width 9 height 9
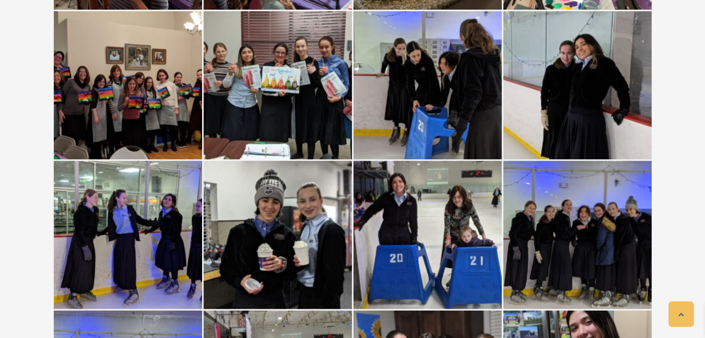
scroll to position [33056, 0]
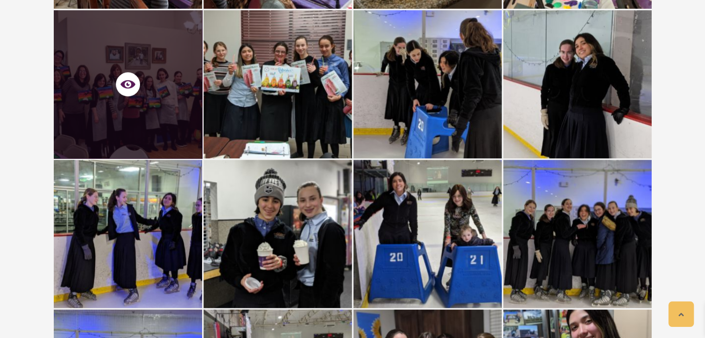
click at [153, 102] on div at bounding box center [128, 84] width 148 height 148
click at [140, 89] on div at bounding box center [128, 84] width 29 height 29
click at [132, 83] on icon at bounding box center [128, 84] width 15 height 8
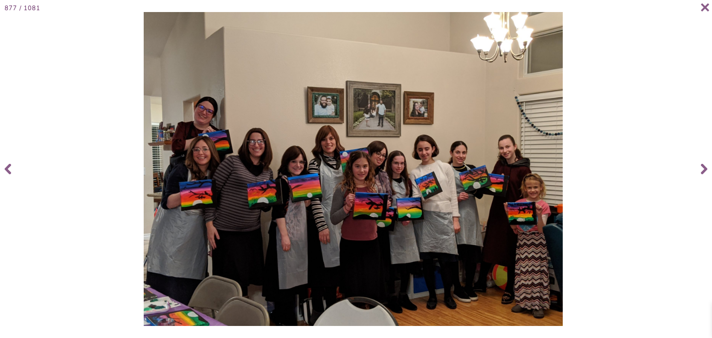
click at [634, 91] on div at bounding box center [353, 169] width 707 height 314
click at [705, 6] on icon at bounding box center [705, 7] width 8 height 8
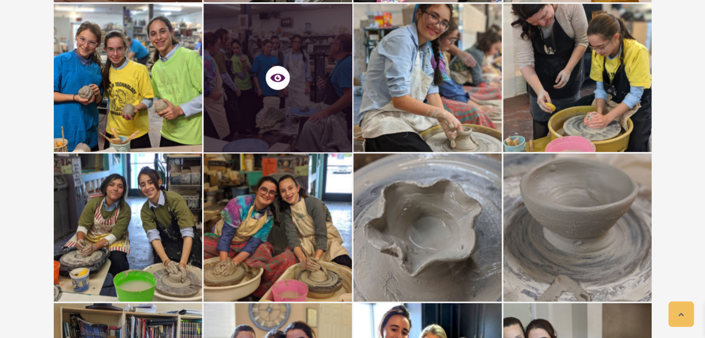
scroll to position [40248, 0]
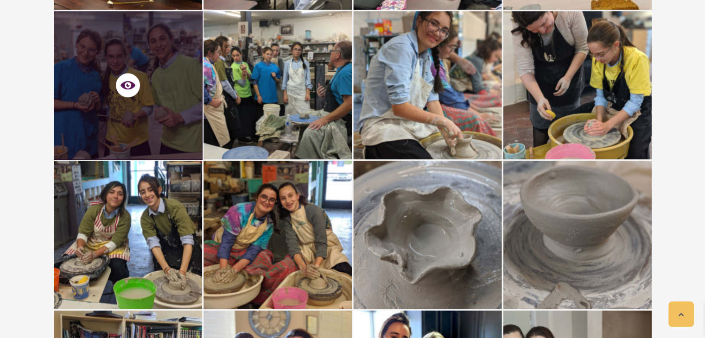
click at [141, 74] on div at bounding box center [128, 85] width 29 height 29
click at [133, 78] on icon at bounding box center [128, 85] width 15 height 15
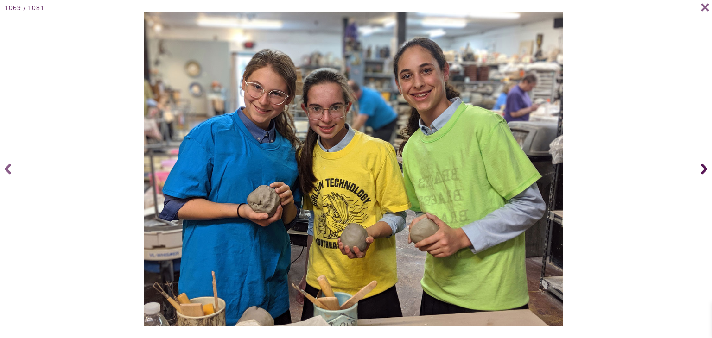
click at [705, 167] on icon at bounding box center [704, 169] width 6 height 11
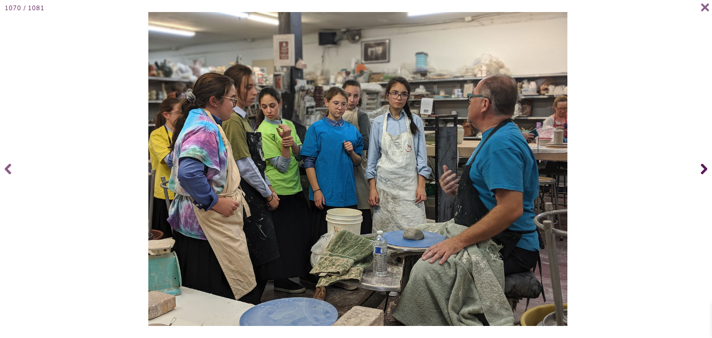
click at [703, 167] on icon at bounding box center [704, 169] width 6 height 11
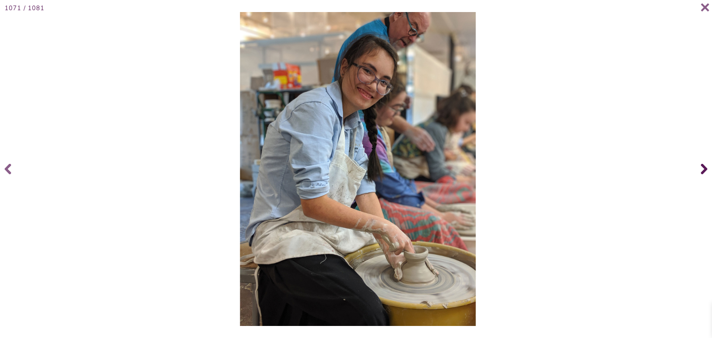
click at [703, 167] on icon at bounding box center [704, 169] width 6 height 11
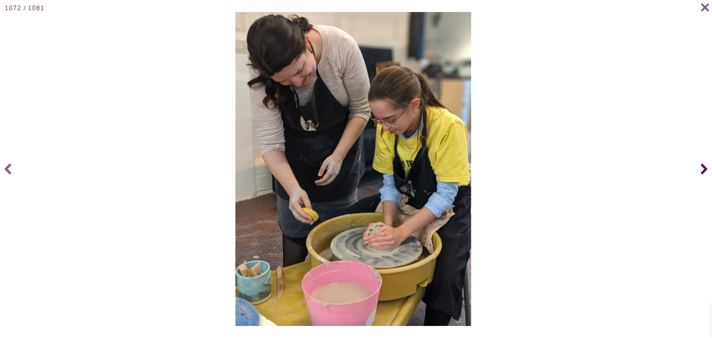
click at [703, 167] on icon at bounding box center [704, 169] width 6 height 11
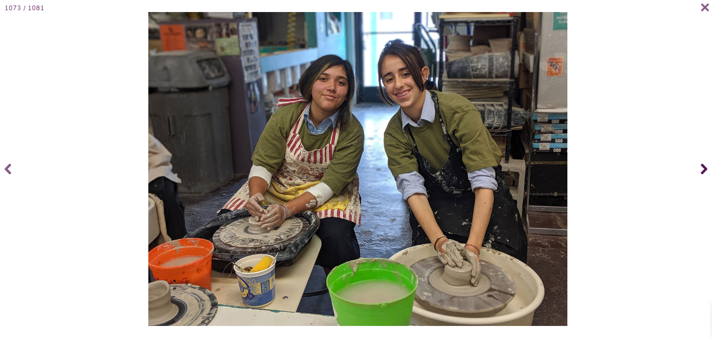
click at [703, 167] on icon at bounding box center [704, 169] width 6 height 11
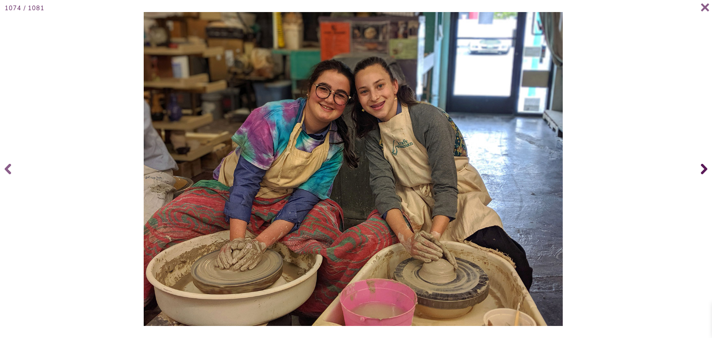
click at [703, 167] on icon at bounding box center [704, 169] width 6 height 11
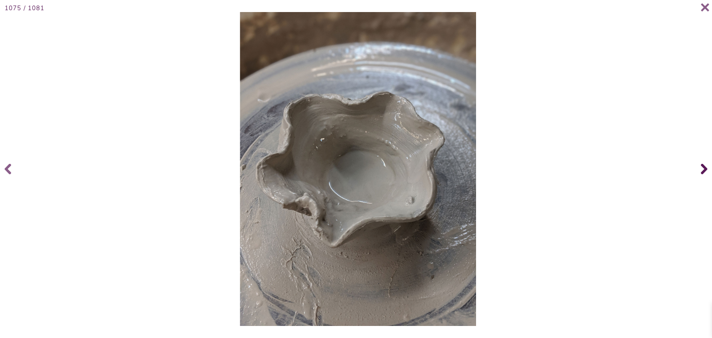
click at [703, 167] on icon at bounding box center [704, 169] width 6 height 11
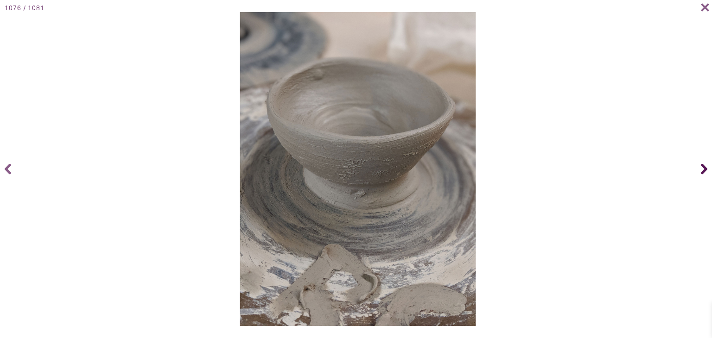
click at [703, 167] on icon at bounding box center [704, 169] width 6 height 11
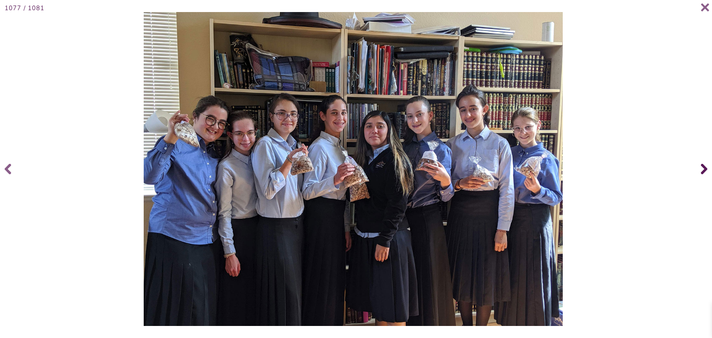
click at [703, 167] on icon at bounding box center [704, 169] width 6 height 11
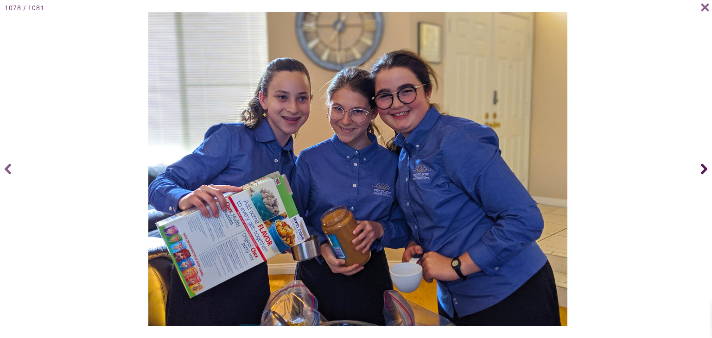
click at [703, 167] on icon at bounding box center [704, 169] width 6 height 11
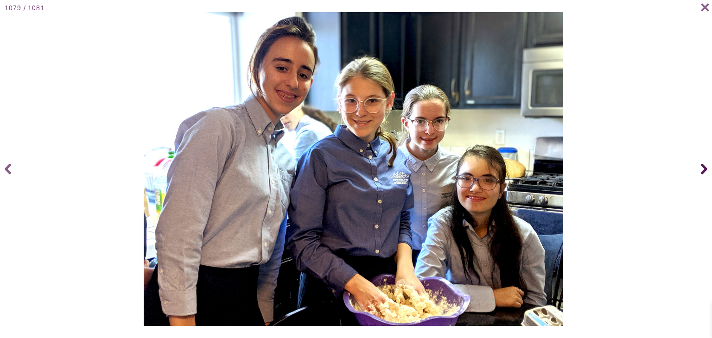
click at [703, 167] on icon at bounding box center [704, 169] width 6 height 11
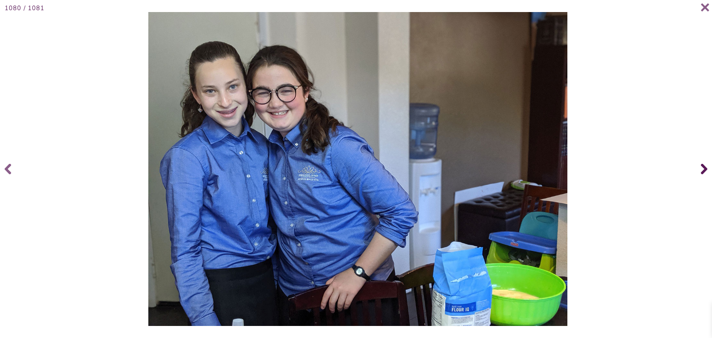
click at [703, 167] on icon at bounding box center [704, 169] width 6 height 11
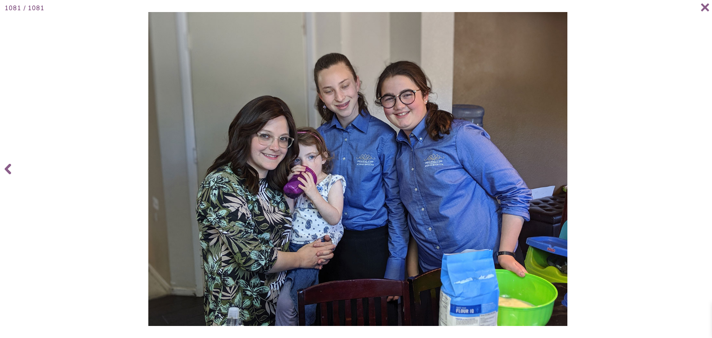
click at [658, 118] on div at bounding box center [358, 169] width 707 height 314
click at [702, 8] on icon at bounding box center [705, 7] width 9 height 9
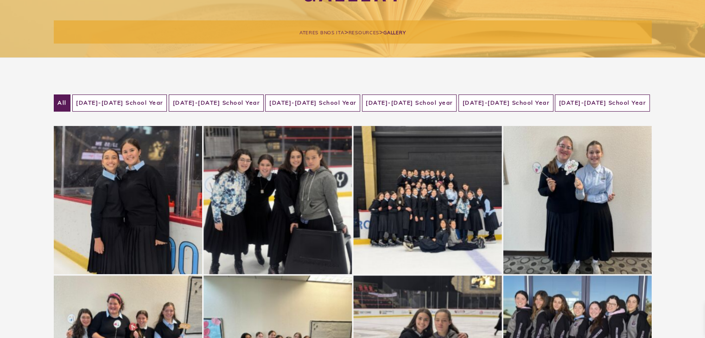
scroll to position [5, 0]
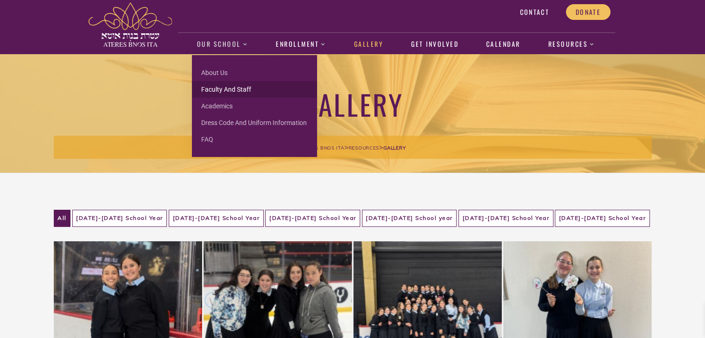
click at [226, 88] on link "Faculty and Staff" at bounding box center [254, 89] width 125 height 17
click at [223, 93] on link "Faculty and Staff" at bounding box center [254, 89] width 125 height 17
